Goal: Contribute content

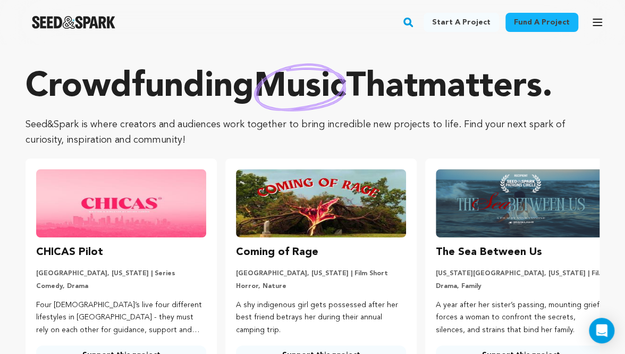
click at [591, 26] on icon "button" at bounding box center [597, 22] width 13 height 13
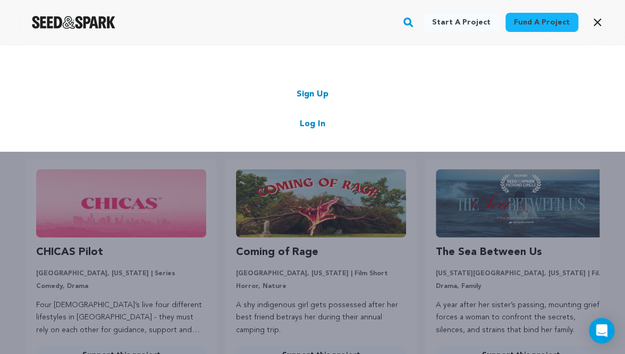
click at [309, 120] on link "Log In" at bounding box center [313, 124] width 26 height 13
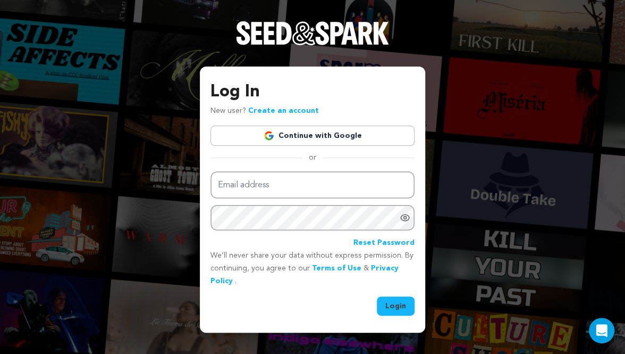
click at [306, 139] on link "Continue with Google" at bounding box center [313, 136] width 204 height 20
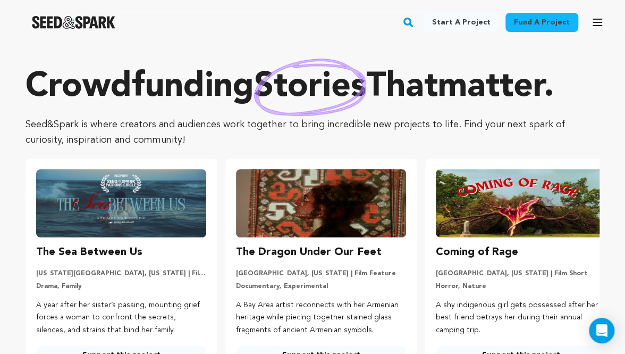
click at [596, 27] on icon "button" at bounding box center [597, 22] width 13 height 13
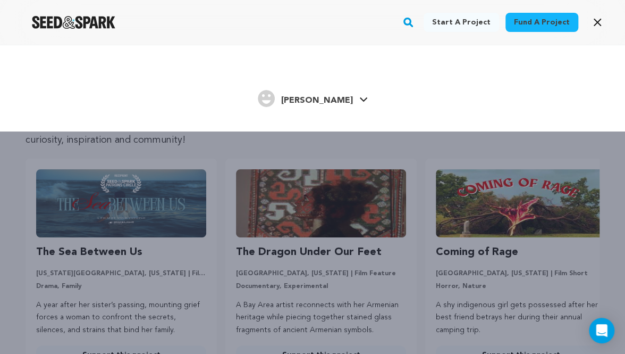
click at [333, 99] on span "[PERSON_NAME]" at bounding box center [317, 100] width 72 height 9
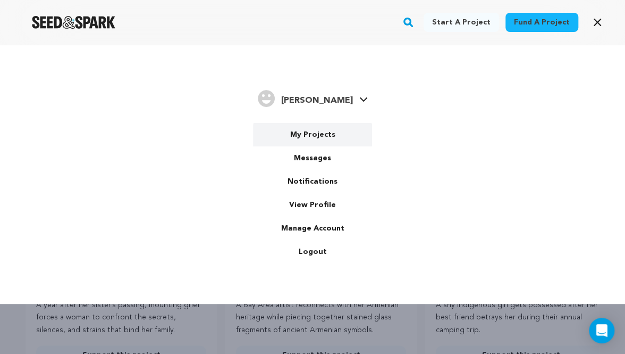
click at [302, 129] on link "My Projects" at bounding box center [312, 134] width 119 height 23
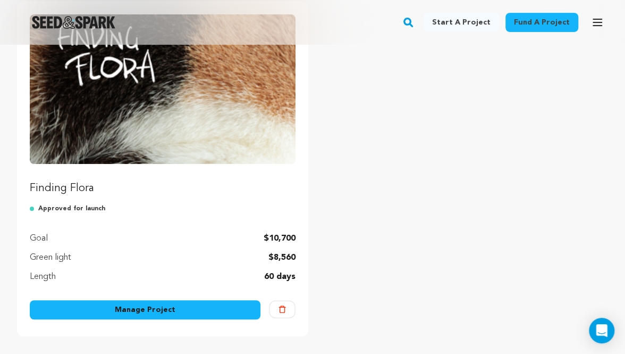
scroll to position [162, 0]
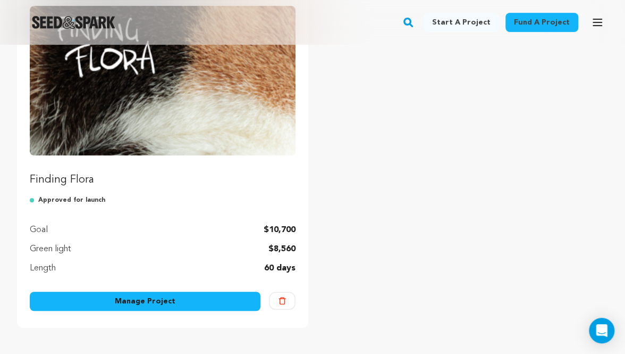
click at [128, 293] on link "Manage Project" at bounding box center [145, 300] width 231 height 19
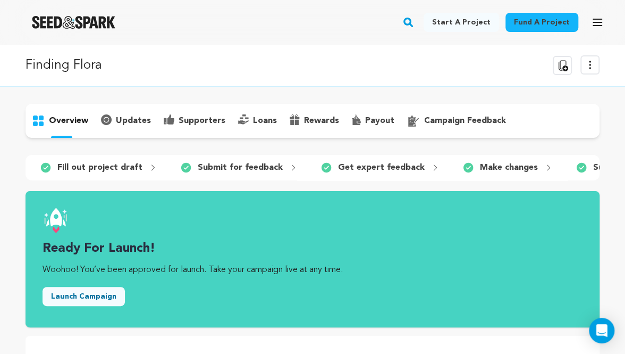
click at [595, 68] on icon at bounding box center [590, 65] width 13 height 13
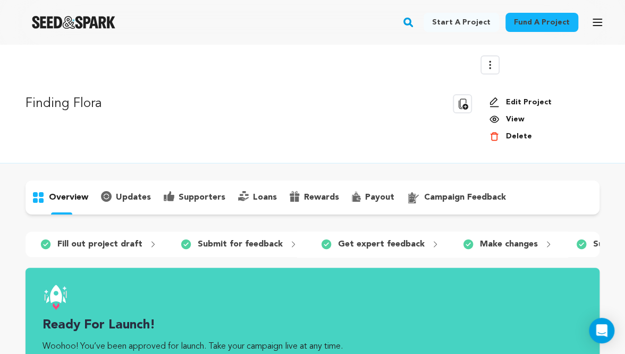
click at [517, 117] on link "View" at bounding box center [540, 119] width 102 height 11
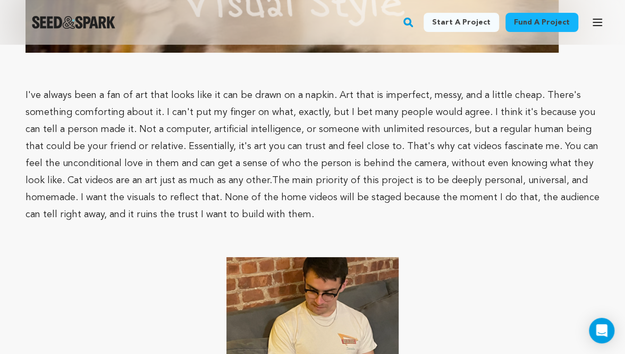
scroll to position [3618, 0]
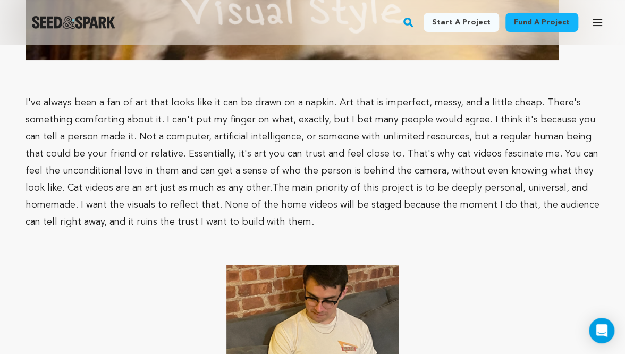
click at [603, 19] on icon "button" at bounding box center [597, 22] width 13 height 13
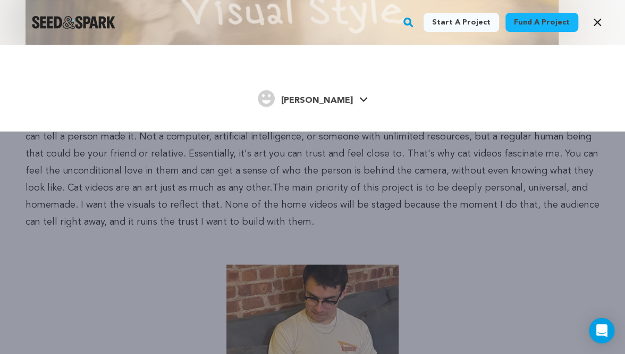
click at [360, 102] on icon at bounding box center [364, 99] width 9 height 5
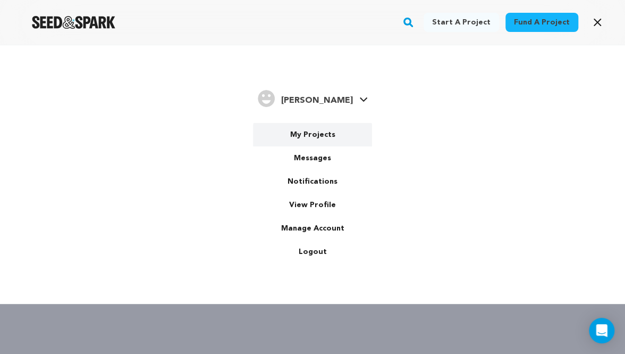
click at [325, 141] on link "My Projects" at bounding box center [312, 134] width 119 height 23
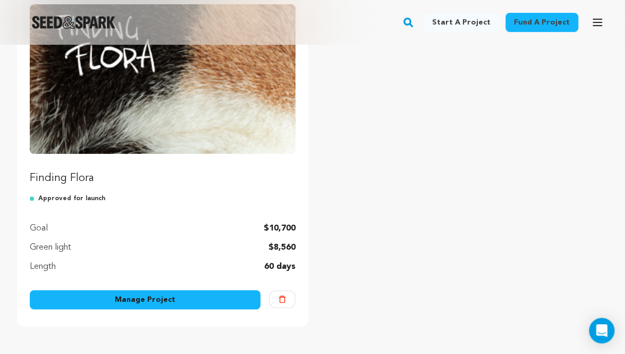
scroll to position [163, 0]
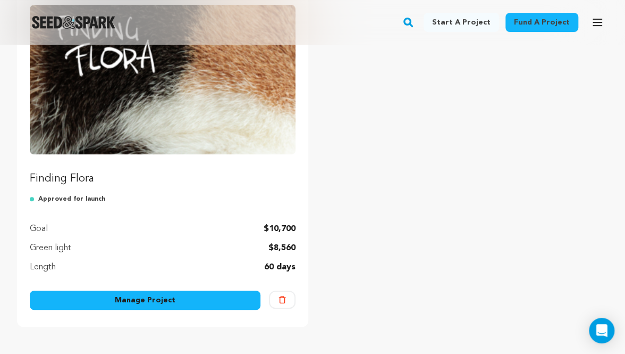
click at [196, 290] on link "Manage Project" at bounding box center [145, 299] width 231 height 19
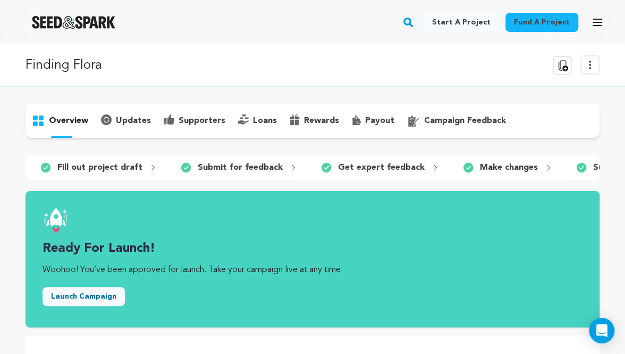
click at [592, 56] on button "View more option" at bounding box center [590, 64] width 19 height 19
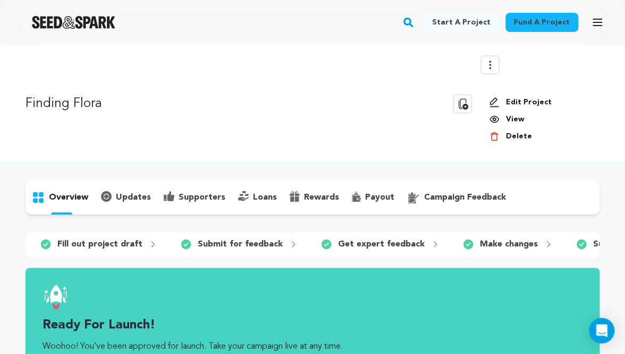
click at [535, 99] on link "Edit Project" at bounding box center [540, 102] width 102 height 11
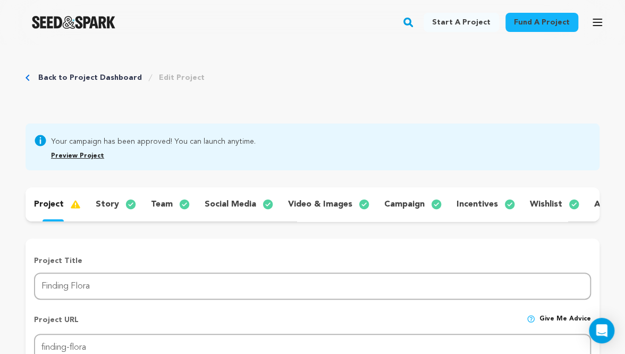
click at [110, 208] on p "story" at bounding box center [107, 204] width 23 height 13
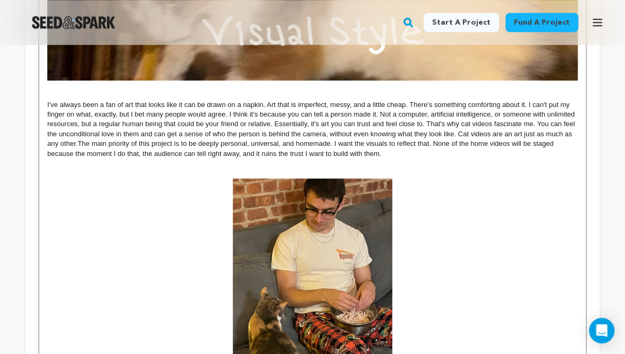
scroll to position [2457, 0]
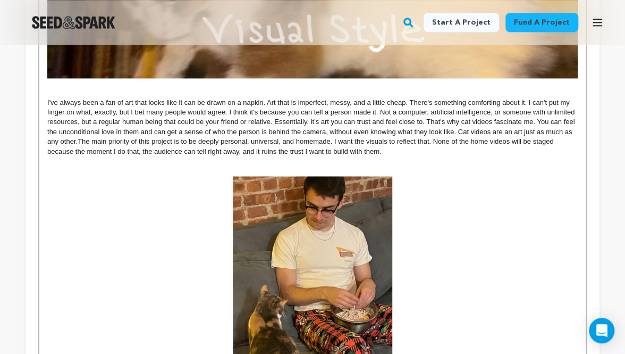
click at [78, 136] on p "I've always been a fan of art that looks like it can be drawn on a napkin. Art …" at bounding box center [312, 127] width 531 height 59
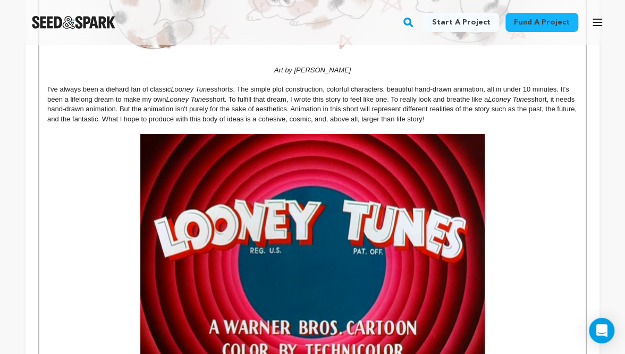
scroll to position [1771, 0]
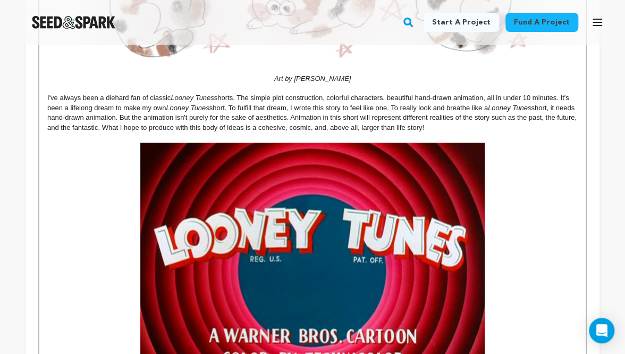
click at [506, 93] on p "I've always been a diehard fan of classic Looney Tunes shorts. The simple plot …" at bounding box center [312, 112] width 531 height 39
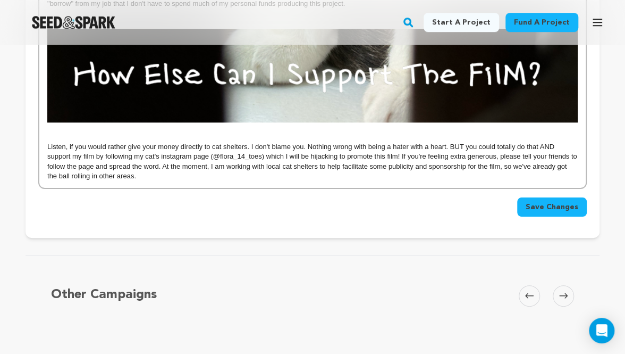
scroll to position [3983, 0]
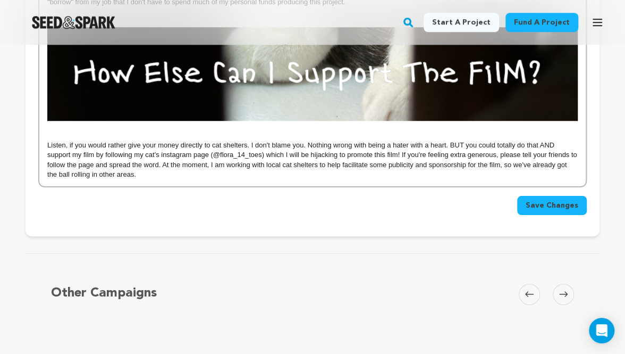
click at [566, 200] on span "Save Changes" at bounding box center [552, 205] width 53 height 11
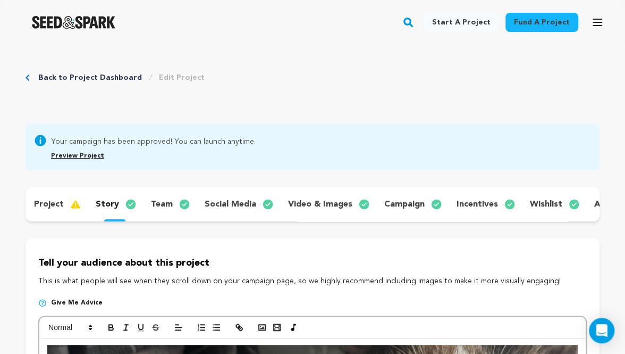
scroll to position [0, 0]
click at [106, 80] on link "Back to Project Dashboard" at bounding box center [90, 77] width 104 height 11
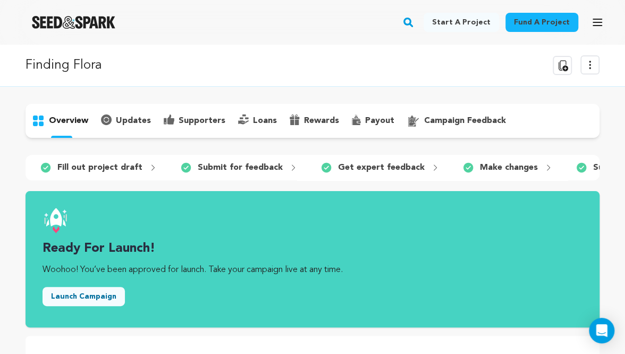
click at [591, 57] on button "View more option" at bounding box center [590, 64] width 19 height 19
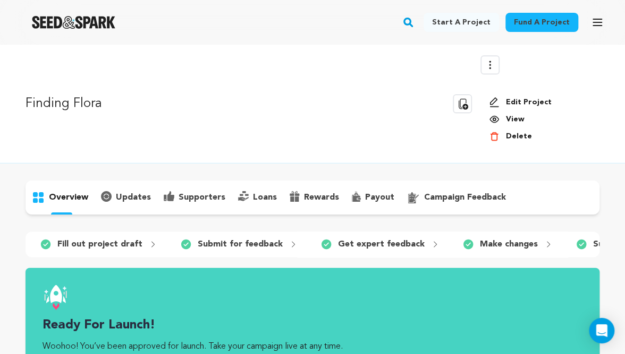
click at [513, 117] on link "View" at bounding box center [540, 119] width 102 height 11
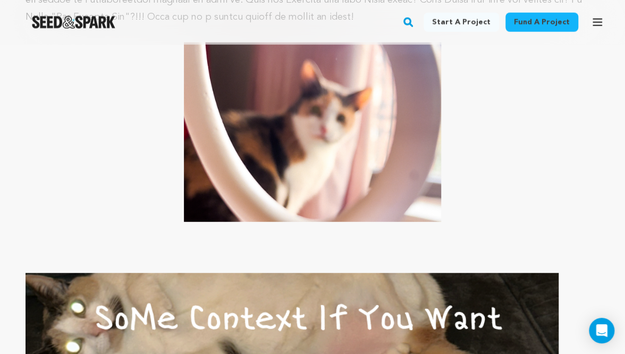
scroll to position [1124, 0]
